Goal: Book appointment/travel/reservation

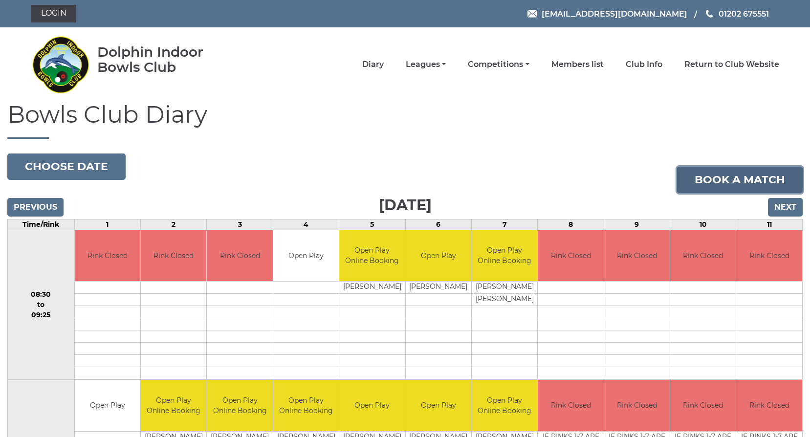
click at [711, 184] on link "Book a match" at bounding box center [740, 180] width 126 height 26
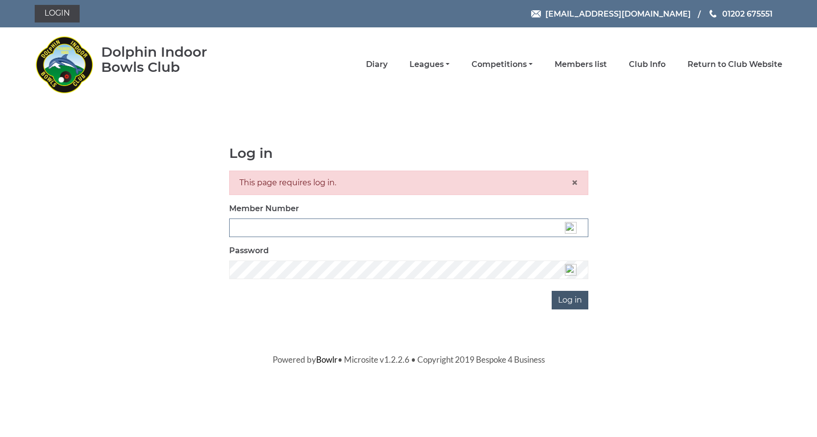
type input "3537"
click at [559, 300] on input "Log in" at bounding box center [570, 300] width 37 height 19
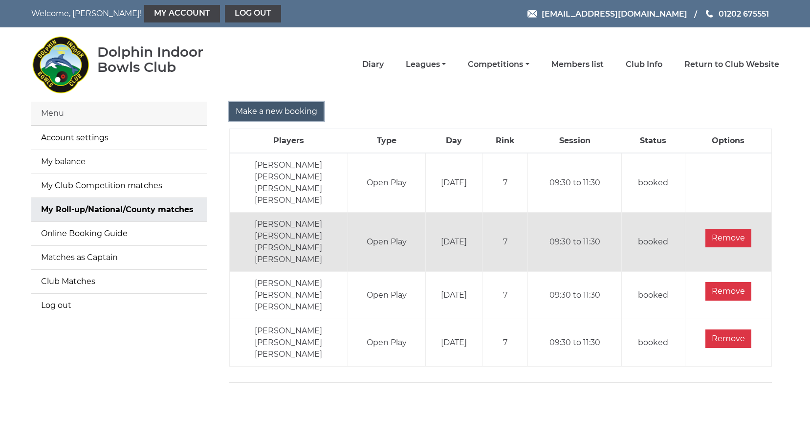
click at [256, 115] on input "Make a new booking" at bounding box center [276, 111] width 94 height 19
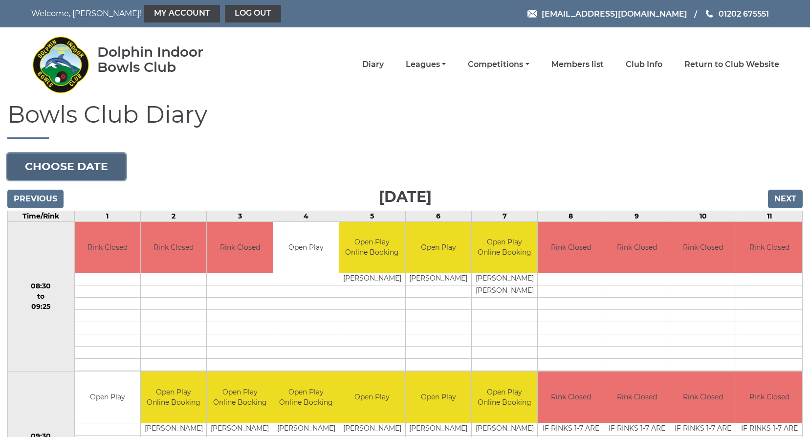
click at [60, 158] on button "Choose date" at bounding box center [66, 167] width 118 height 26
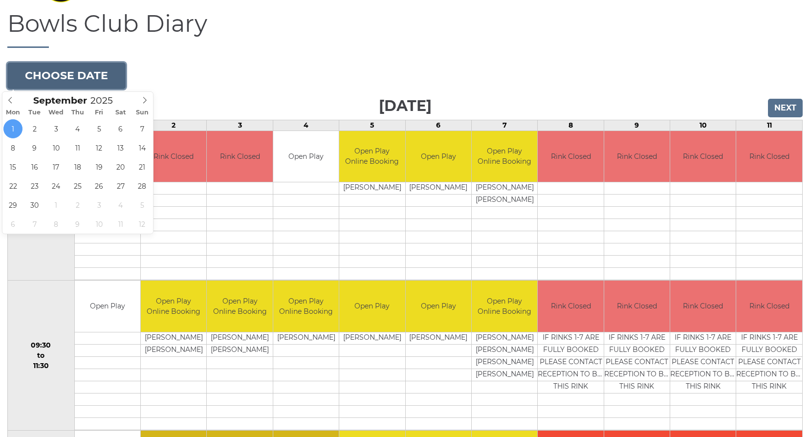
scroll to position [98, 0]
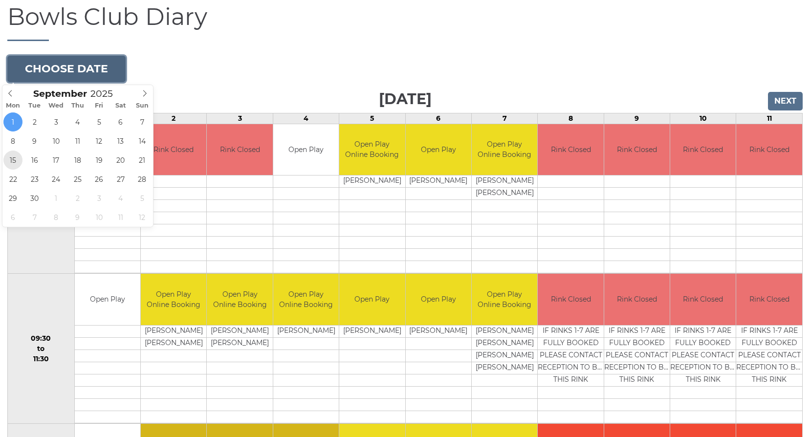
type input "[DATE]"
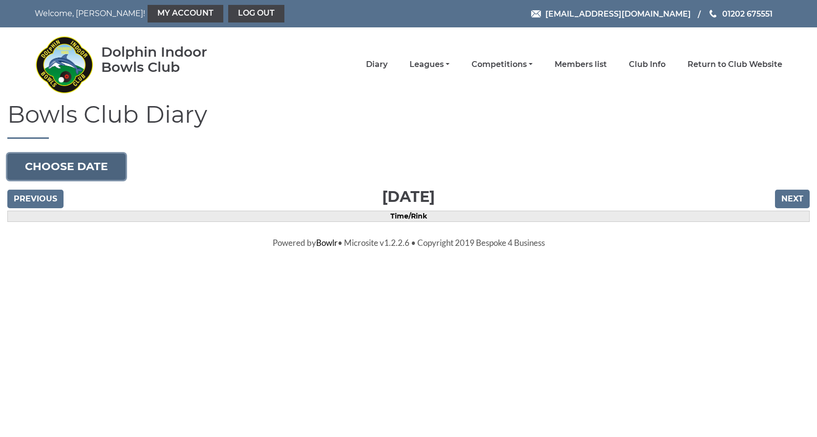
click at [46, 166] on button "Choose date" at bounding box center [66, 167] width 118 height 26
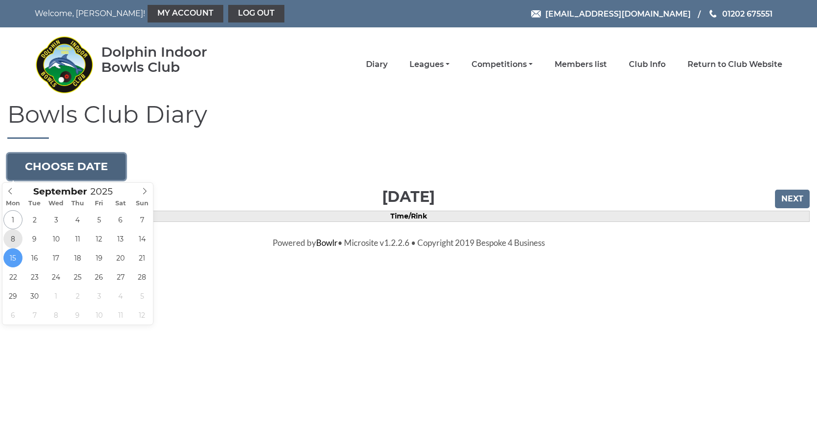
type input "[DATE]"
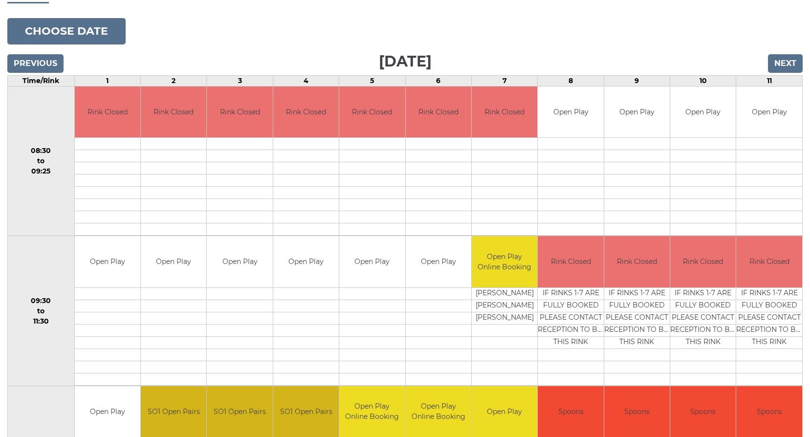
scroll to position [147, 0]
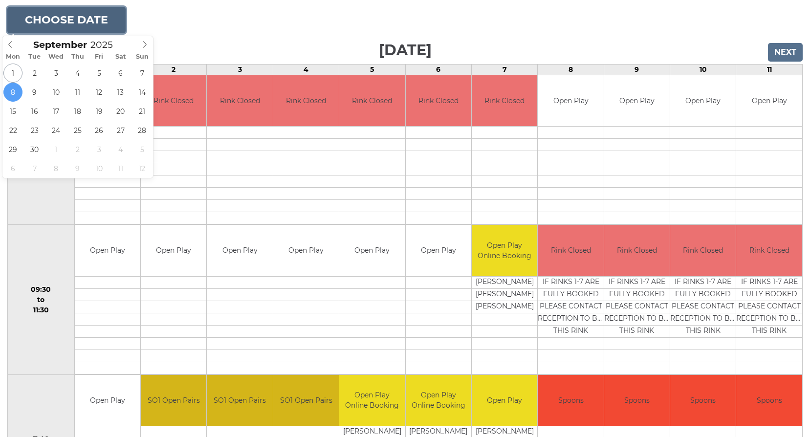
click at [59, 17] on button "Choose date" at bounding box center [66, 20] width 118 height 26
type input "2025-09-11"
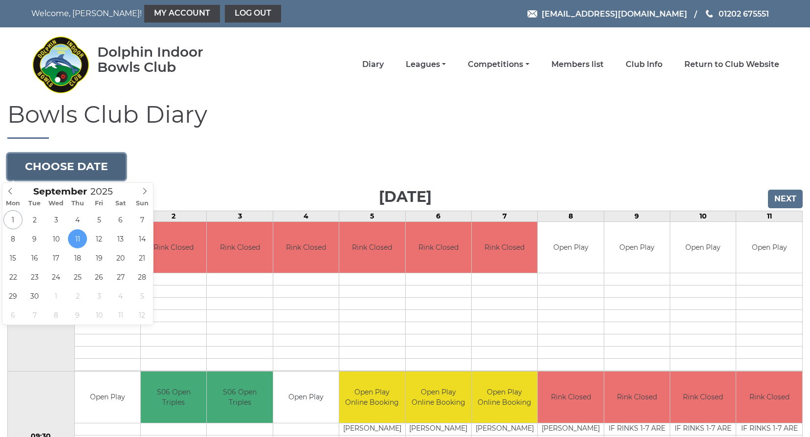
click at [34, 166] on button "Choose date" at bounding box center [66, 167] width 118 height 26
type input "2025-09-15"
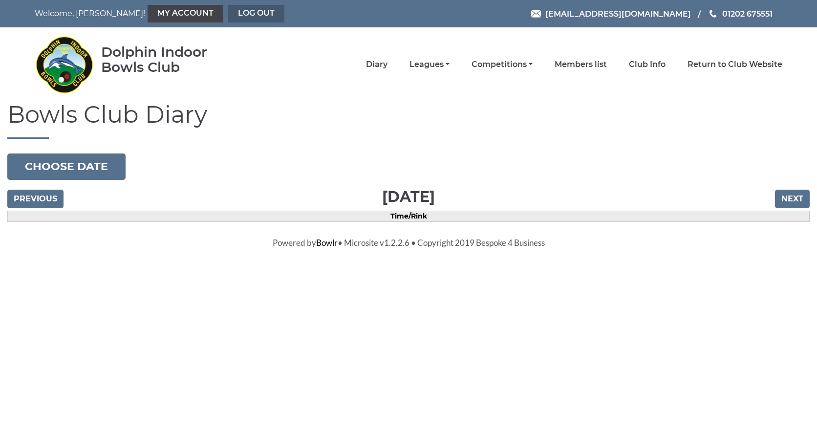
click at [228, 10] on link "Log out" at bounding box center [256, 14] width 56 height 18
